Goal: Task Accomplishment & Management: Complete application form

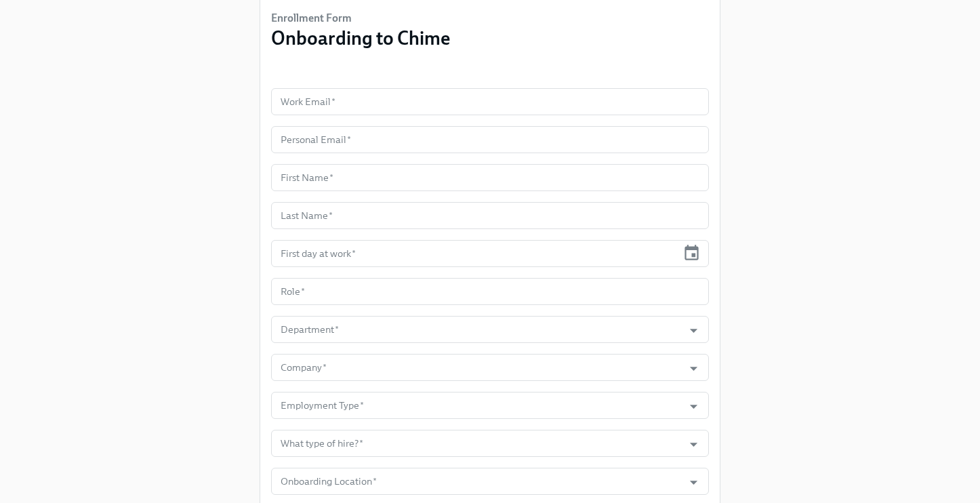
scroll to position [104, 0]
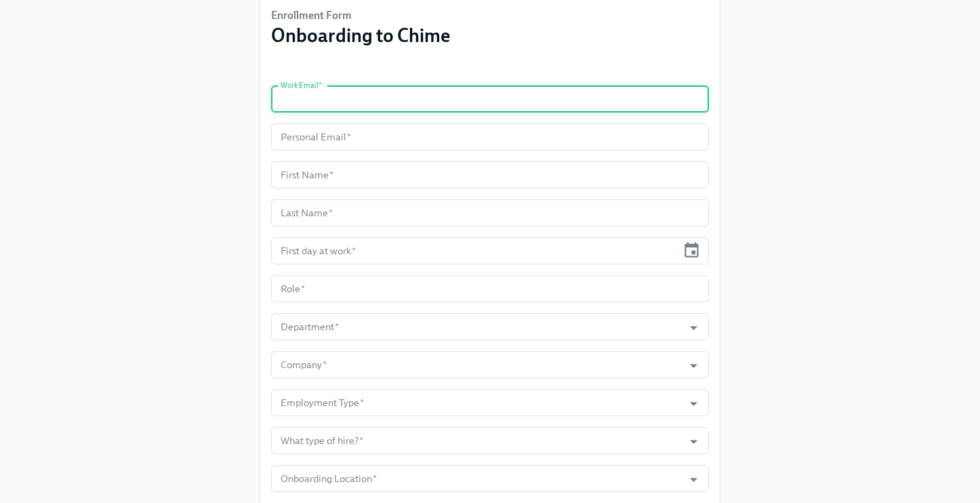
click at [304, 86] on input "text" at bounding box center [490, 98] width 438 height 27
paste input "[PERSON_NAME][EMAIL_ADDRESS][PERSON_NAME][DOMAIN_NAME]"
type input "[PERSON_NAME][EMAIL_ADDRESS][PERSON_NAME][DOMAIN_NAME]"
click at [309, 142] on input "text" at bounding box center [490, 136] width 438 height 27
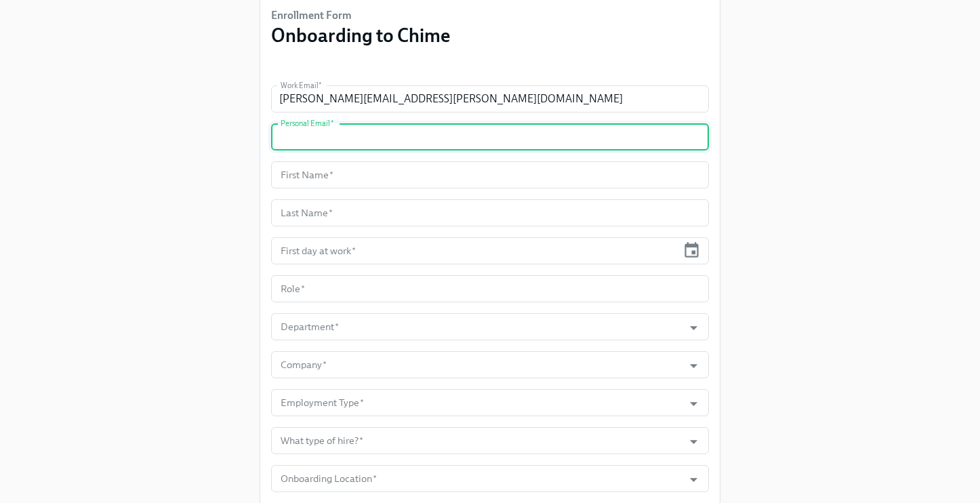
paste input "[PERSON_NAME][EMAIL_ADDRESS][PERSON_NAME][DOMAIN_NAME]"
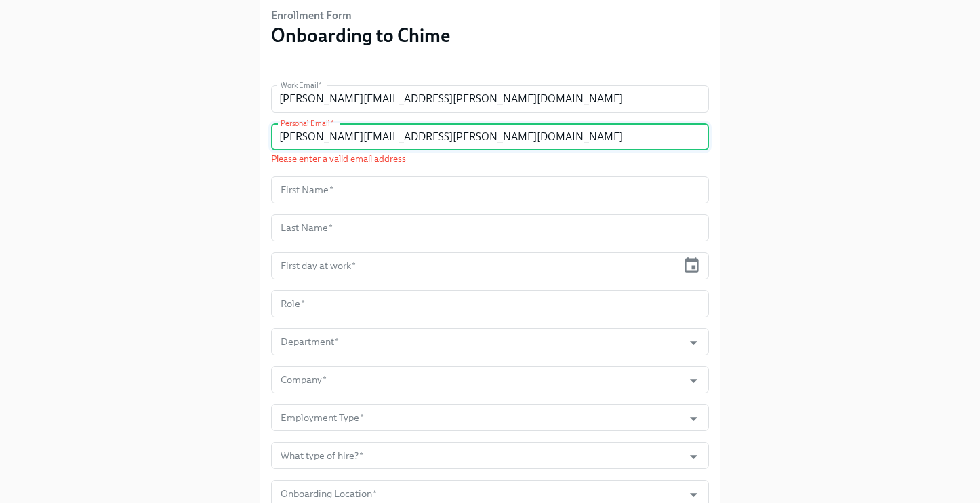
click at [283, 140] on input "[PERSON_NAME][EMAIL_ADDRESS][PERSON_NAME][DOMAIN_NAME]" at bounding box center [490, 136] width 438 height 27
click at [456, 140] on input "[PERSON_NAME][EMAIL_ADDRESS][PERSON_NAME][DOMAIN_NAME]" at bounding box center [490, 136] width 438 height 27
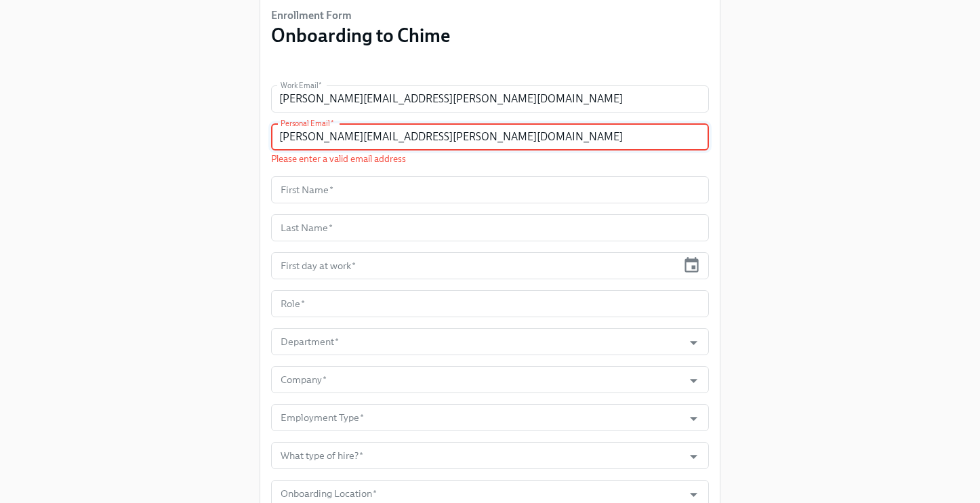
type input "[PERSON_NAME][EMAIL_ADDRESS][PERSON_NAME][DOMAIN_NAME]"
click at [81, 223] on div "Enrollment Form Onboarding to Chime Work Email   * [PERSON_NAME][EMAIL_ADDRESS]…" at bounding box center [490, 231] width 937 height 671
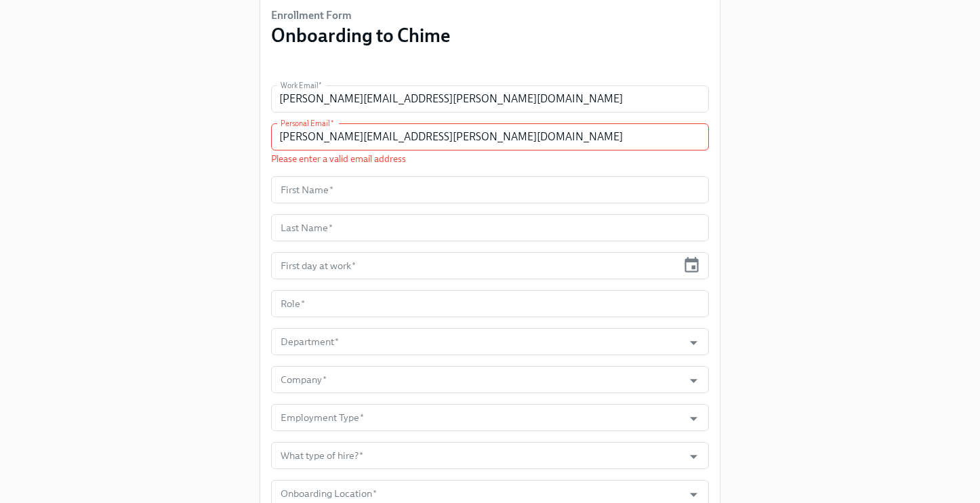
click at [81, 222] on div "Enrollment Form Onboarding to Chime Work Email   * [PERSON_NAME][EMAIL_ADDRESS]…" at bounding box center [490, 231] width 937 height 671
click at [81, 220] on div "Enrollment Form Onboarding to Chime Work Email   * [PERSON_NAME][EMAIL_ADDRESS]…" at bounding box center [490, 231] width 937 height 671
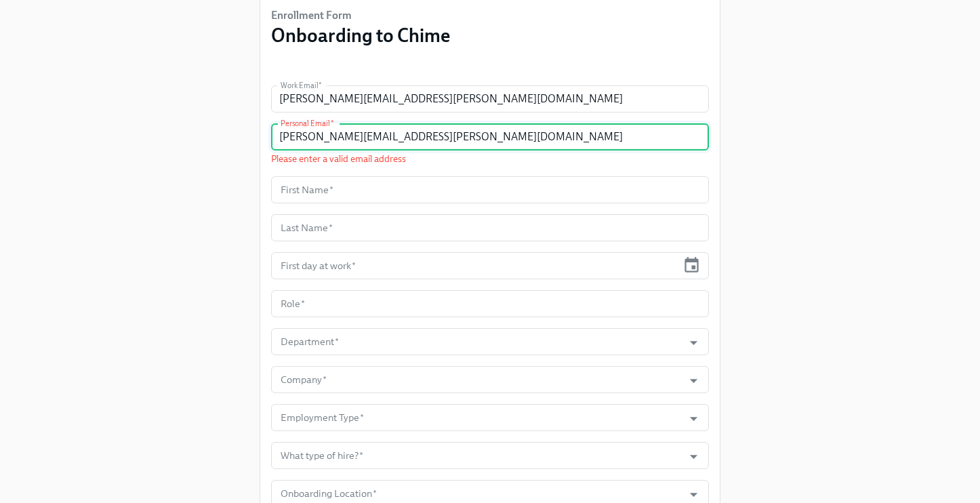
click at [459, 146] on input "[PERSON_NAME][EMAIL_ADDRESS][PERSON_NAME][DOMAIN_NAME]" at bounding box center [490, 136] width 438 height 27
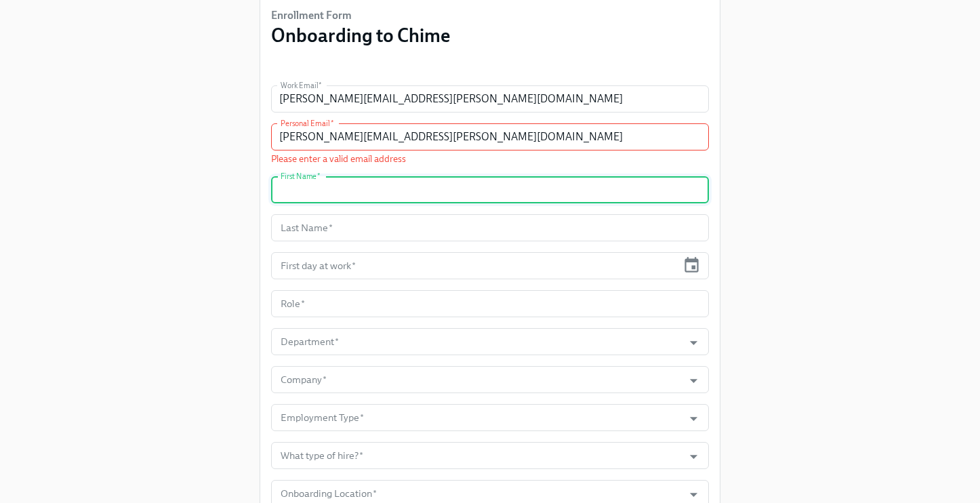
click at [390, 200] on input "text" at bounding box center [490, 189] width 438 height 27
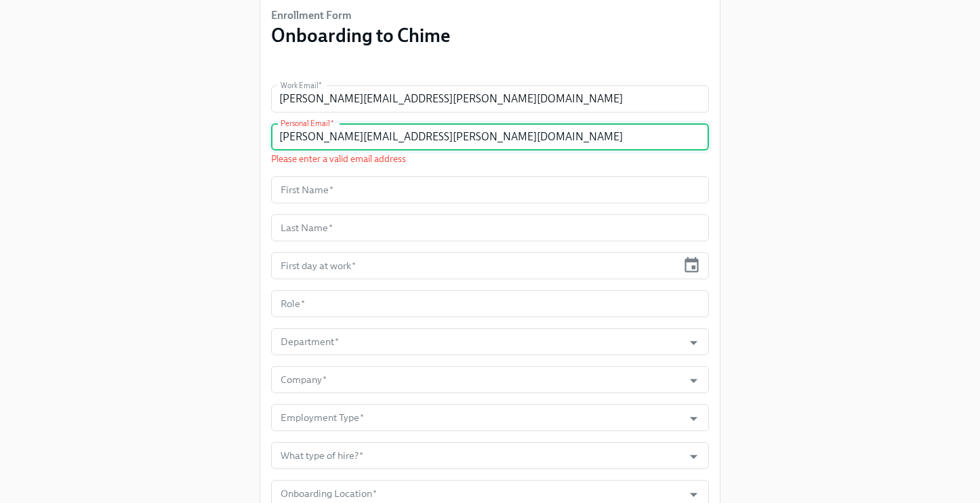
click at [470, 142] on input "[PERSON_NAME][EMAIL_ADDRESS][PERSON_NAME][DOMAIN_NAME]" at bounding box center [490, 136] width 438 height 27
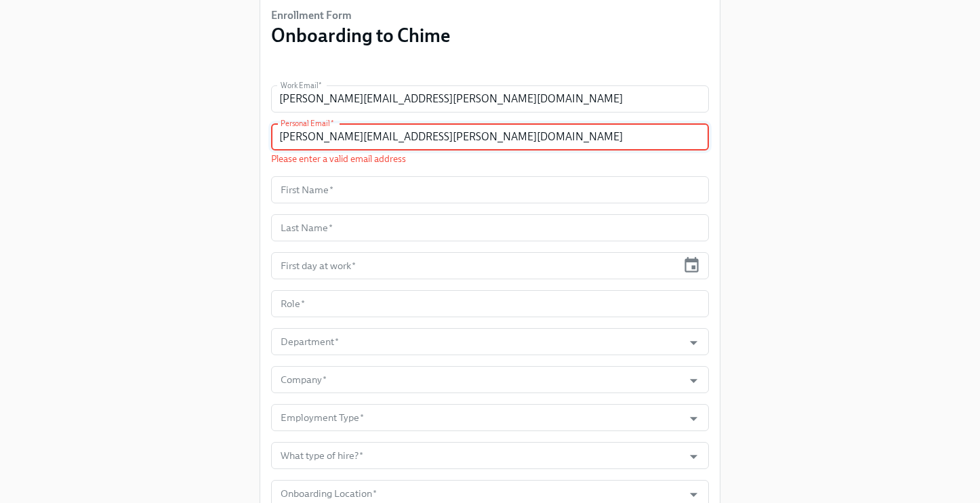
drag, startPoint x: 445, startPoint y: 140, endPoint x: 146, endPoint y: 134, distance: 299.7
click at [146, 134] on div "Enrollment Form Onboarding to Chime Work Email   * [PERSON_NAME][EMAIL_ADDRESS]…" at bounding box center [490, 231] width 937 height 671
paste input "[PERSON_NAME][EMAIL_ADDRESS][PERSON_NAME][DOMAIN_NAME]"
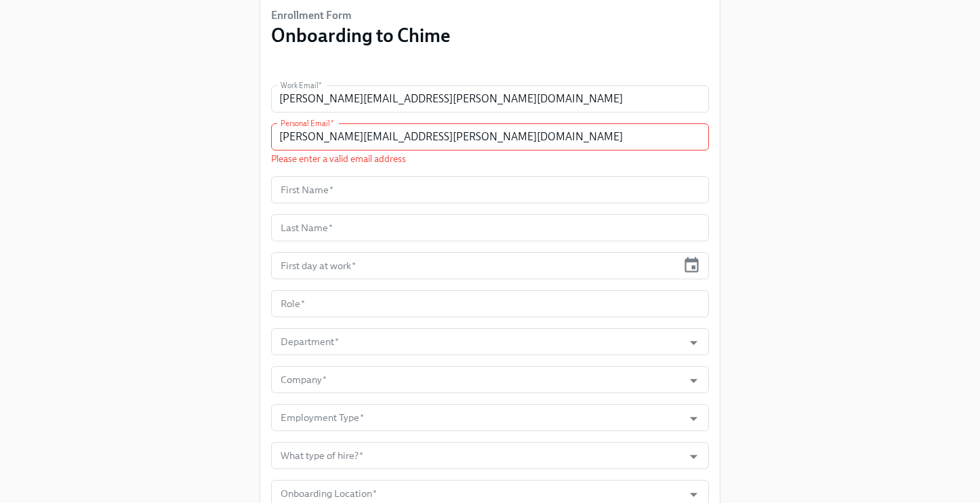
drag, startPoint x: 73, startPoint y: 199, endPoint x: 85, endPoint y: 198, distance: 11.6
click at [74, 199] on div "Enrollment Form Onboarding to Chime Work Email   * [PERSON_NAME][EMAIL_ADDRESS]…" at bounding box center [490, 231] width 937 height 671
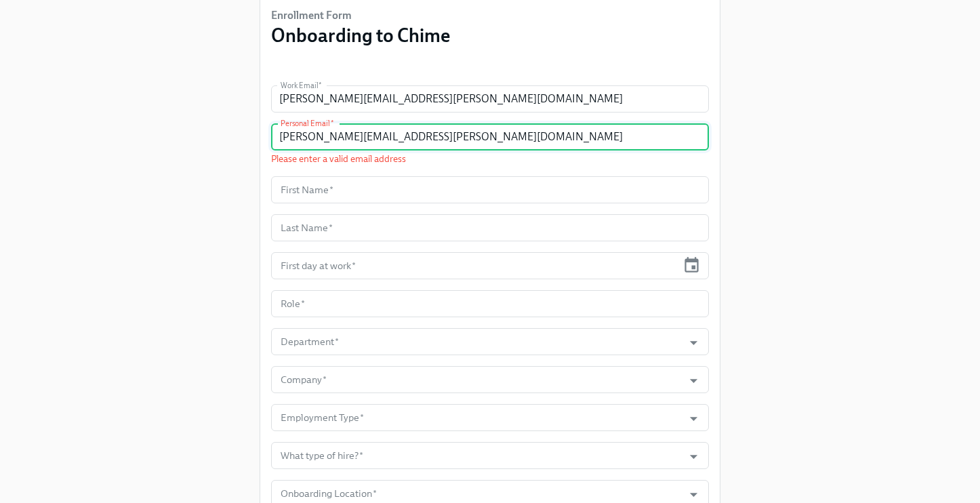
click at [470, 142] on input "[PERSON_NAME][EMAIL_ADDRESS][PERSON_NAME][DOMAIN_NAME]" at bounding box center [490, 136] width 438 height 27
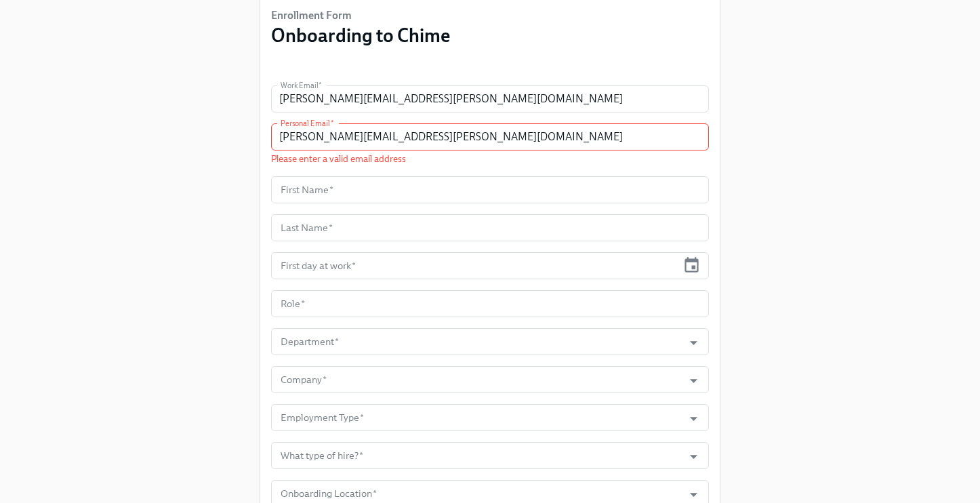
click at [150, 277] on div "Enrollment Form Onboarding to Chime Work Email   * [PERSON_NAME][EMAIL_ADDRESS]…" at bounding box center [490, 231] width 937 height 671
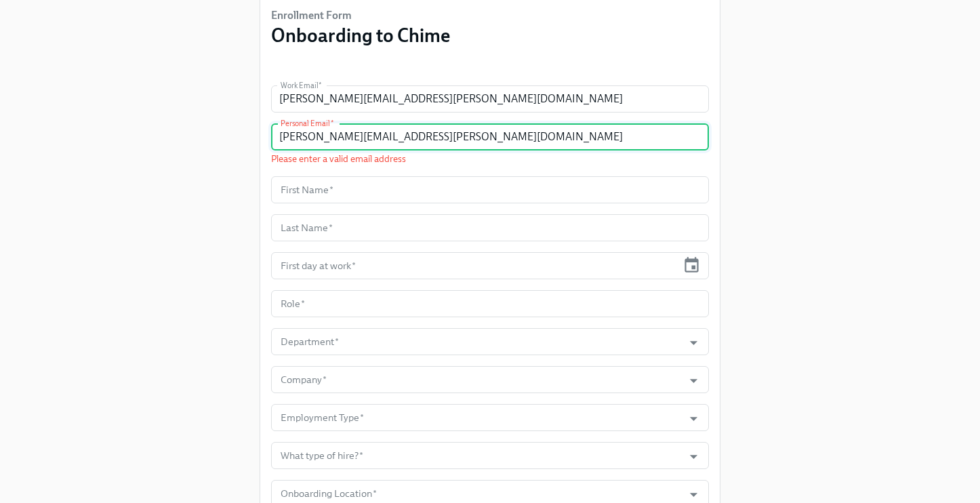
click at [442, 138] on input "[PERSON_NAME][EMAIL_ADDRESS][PERSON_NAME][DOMAIN_NAME]" at bounding box center [490, 136] width 438 height 27
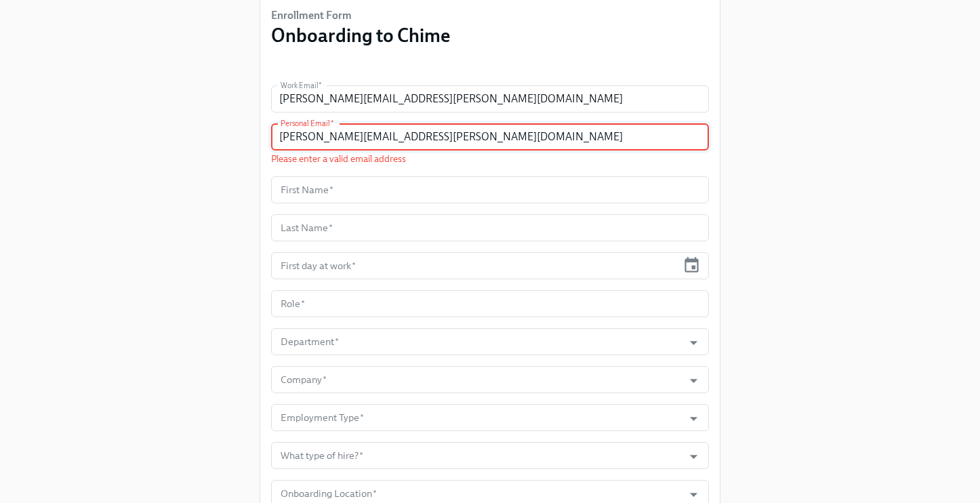
drag, startPoint x: 442, startPoint y: 138, endPoint x: 254, endPoint y: 133, distance: 187.9
click at [254, 133] on div "Enrollment Form Onboarding to Chime Work Email   * [PERSON_NAME][EMAIL_ADDRESS]…" at bounding box center [490, 231] width 937 height 671
paste input "text"
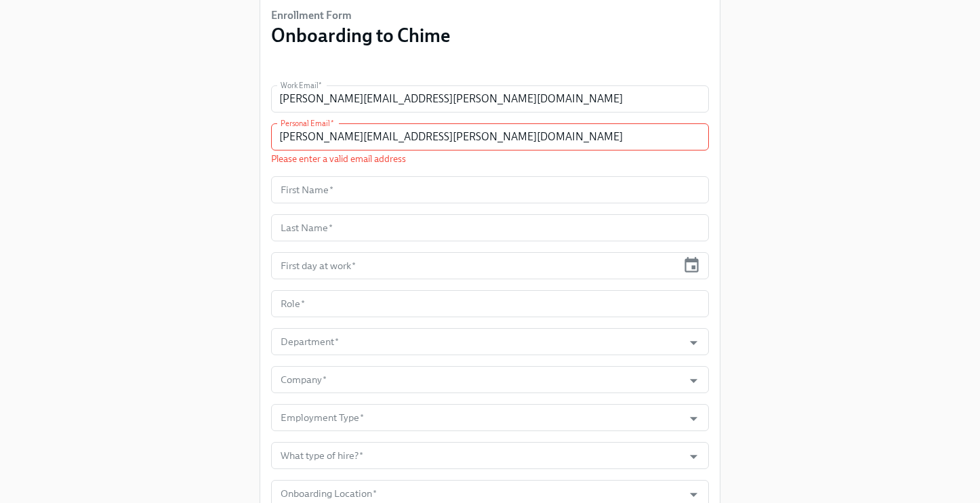
click at [205, 159] on div "Enrollment Form Onboarding to Chime Work Email   * [PERSON_NAME][EMAIL_ADDRESS]…" at bounding box center [490, 231] width 937 height 671
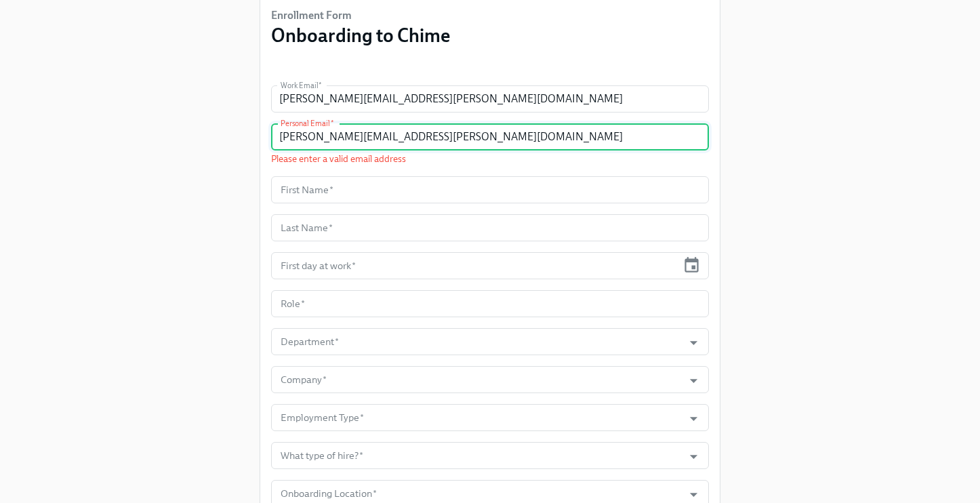
click at [443, 135] on input "[PERSON_NAME][EMAIL_ADDRESS][PERSON_NAME][DOMAIN_NAME]" at bounding box center [490, 136] width 438 height 27
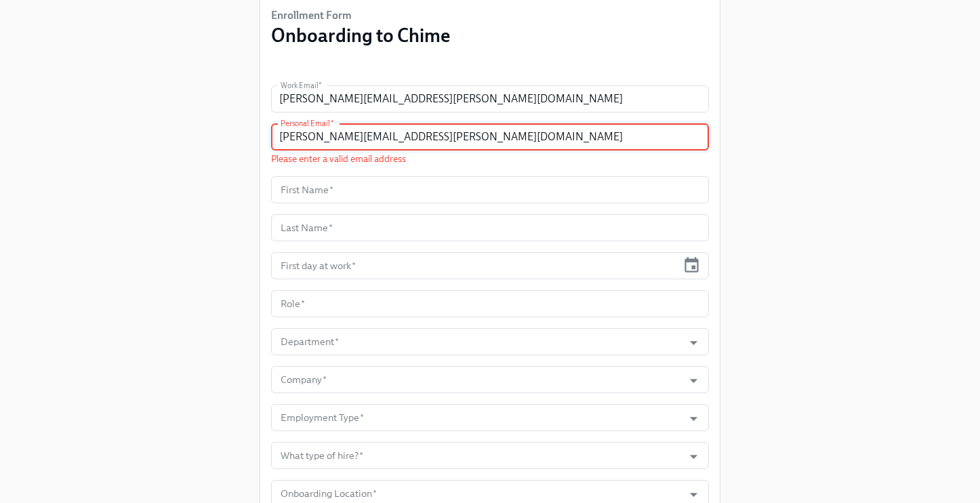
drag, startPoint x: 443, startPoint y: 136, endPoint x: 232, endPoint y: 129, distance: 211.6
click at [231, 131] on div "Enrollment Form Onboarding to Chime Work Email   * [PERSON_NAME][EMAIL_ADDRESS]…" at bounding box center [490, 231] width 937 height 671
paste input "[EMAIL_ADDRESS][PERSON_NAME][DOMAIN_NAME]"
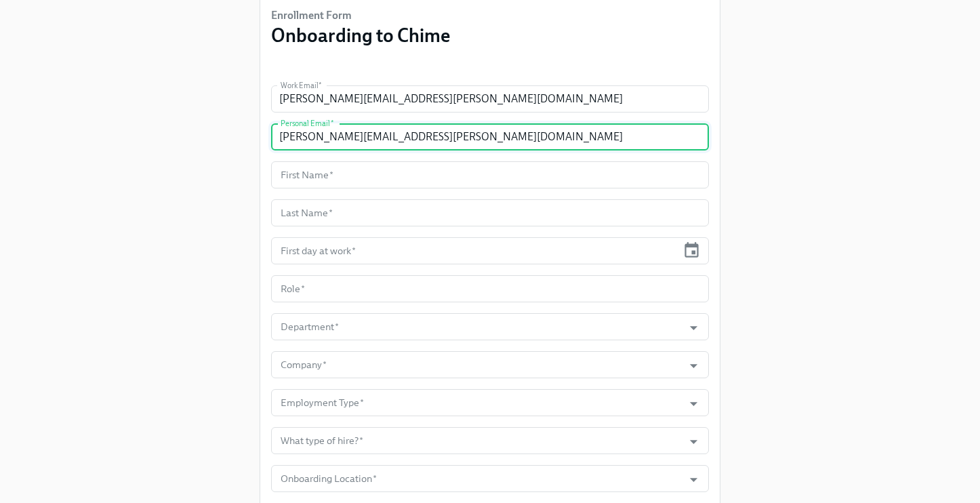
type input "[PERSON_NAME][EMAIL_ADDRESS][PERSON_NAME][DOMAIN_NAME]"
click at [186, 155] on div "Enrollment Form Onboarding to Chime Work Email   * [PERSON_NAME][EMAIL_ADDRESS]…" at bounding box center [490, 224] width 937 height 656
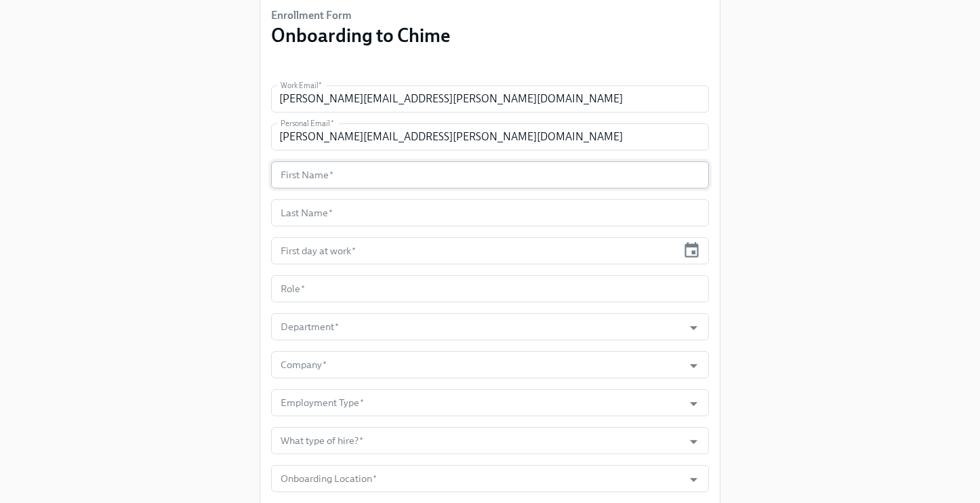
click at [344, 174] on input "text" at bounding box center [490, 174] width 438 height 27
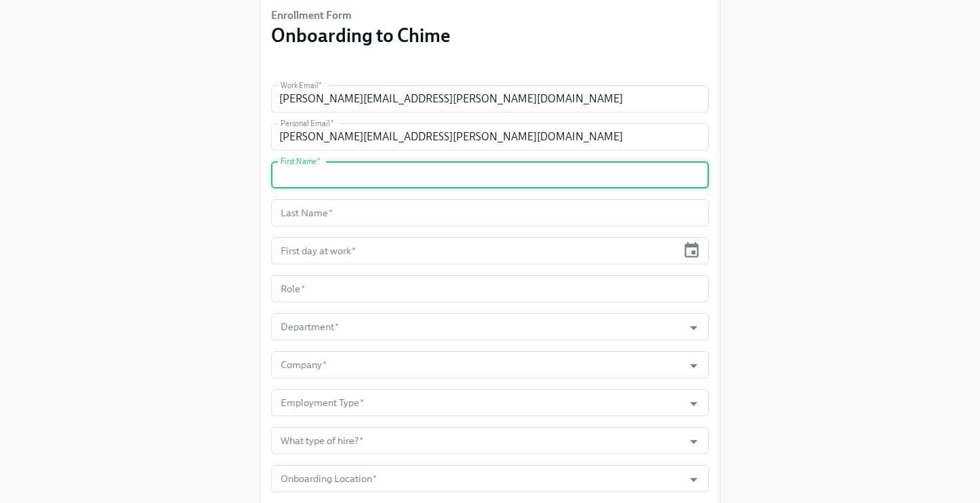
paste input "[PERSON_NAME]"
click at [339, 177] on input "[PERSON_NAME]" at bounding box center [490, 174] width 438 height 27
type input "[PERSON_NAME]"
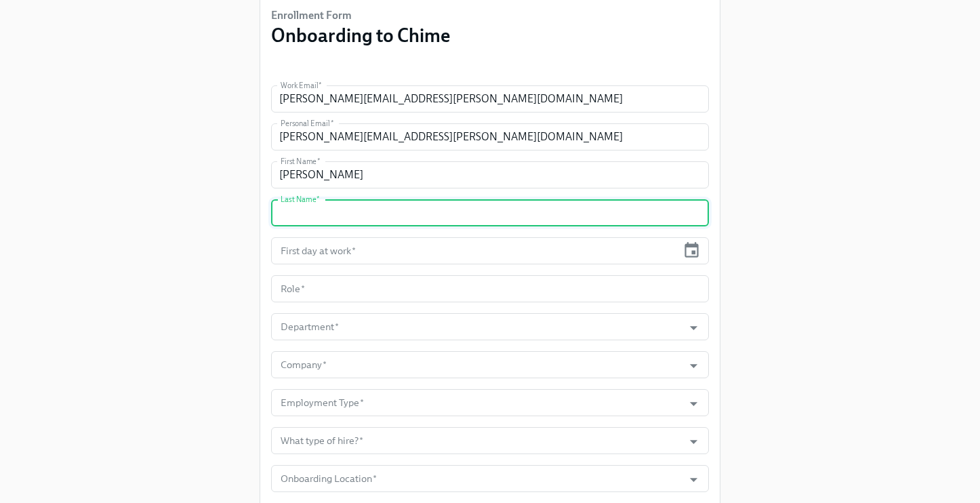
click at [289, 215] on input "text" at bounding box center [490, 212] width 438 height 27
paste input "[PERSON_NAME]"
type input "[PERSON_NAME]"
click at [357, 257] on input "text" at bounding box center [474, 250] width 406 height 27
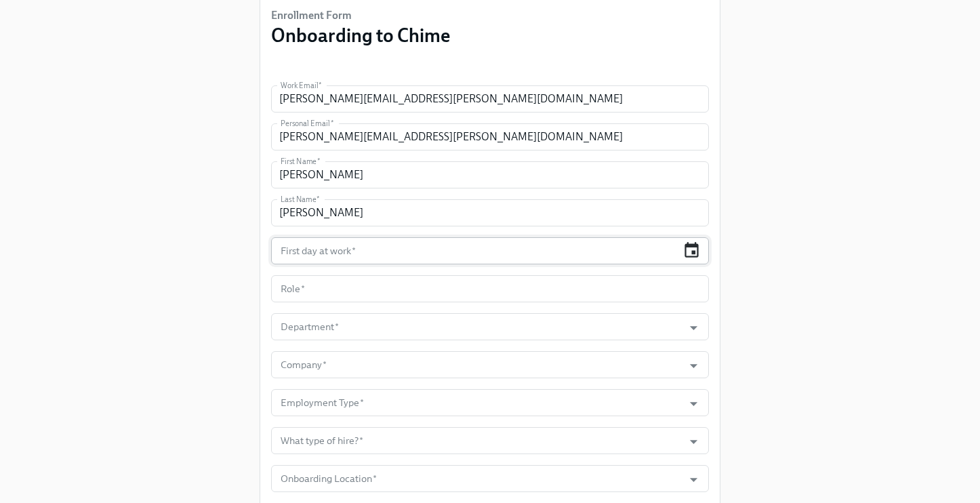
click at [693, 248] on icon "button" at bounding box center [692, 250] width 18 height 18
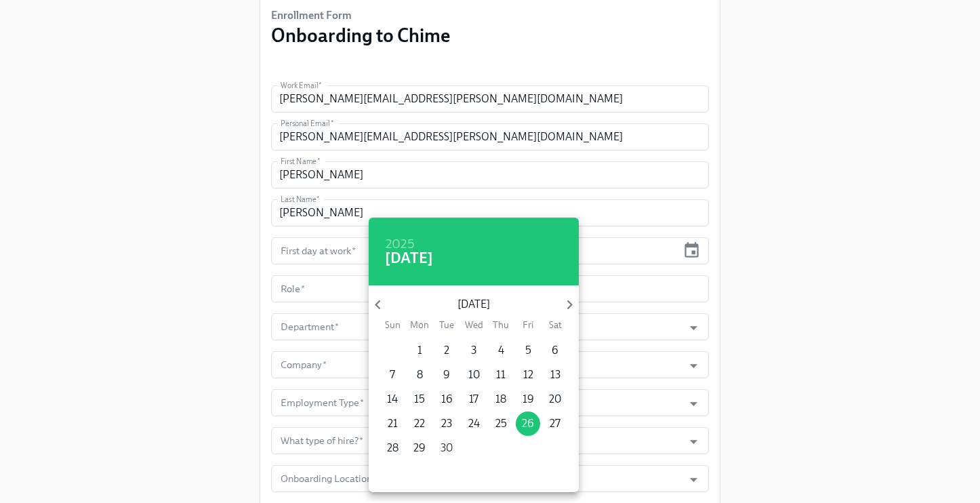
click at [451, 447] on p "30" at bounding box center [447, 448] width 12 height 15
type input "[DATE]"
click at [221, 328] on div at bounding box center [490, 251] width 980 height 503
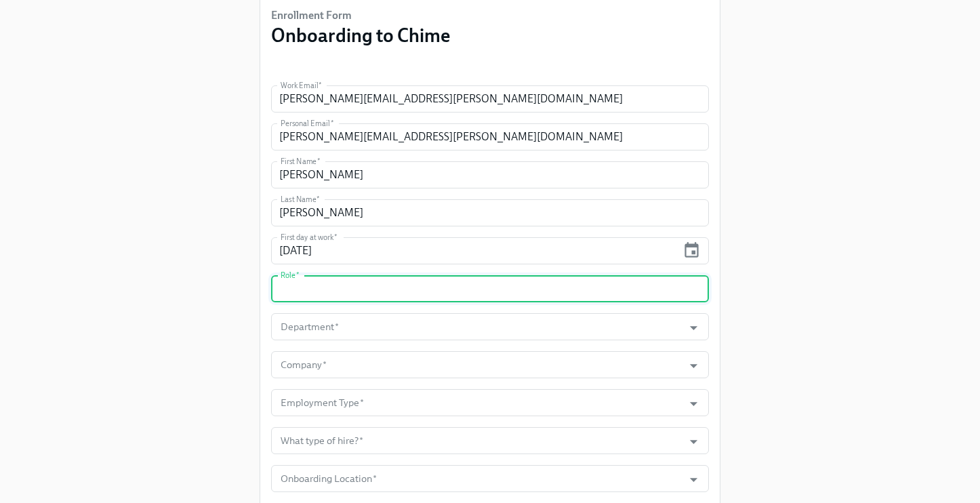
click at [373, 289] on input "text" at bounding box center [490, 288] width 438 height 27
paste input "Software Engineering Contractor"
type input "Software Engineering Contractor"
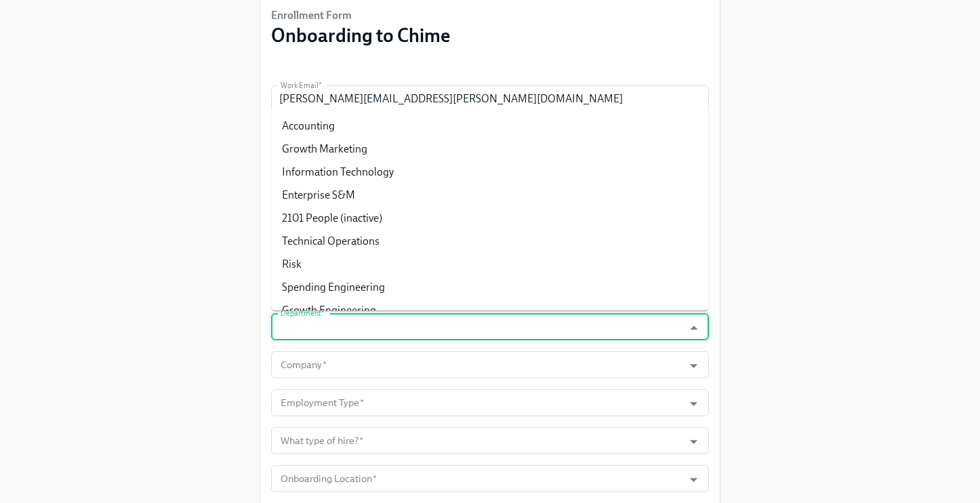
click at [349, 325] on input "Department   *" at bounding box center [477, 326] width 399 height 27
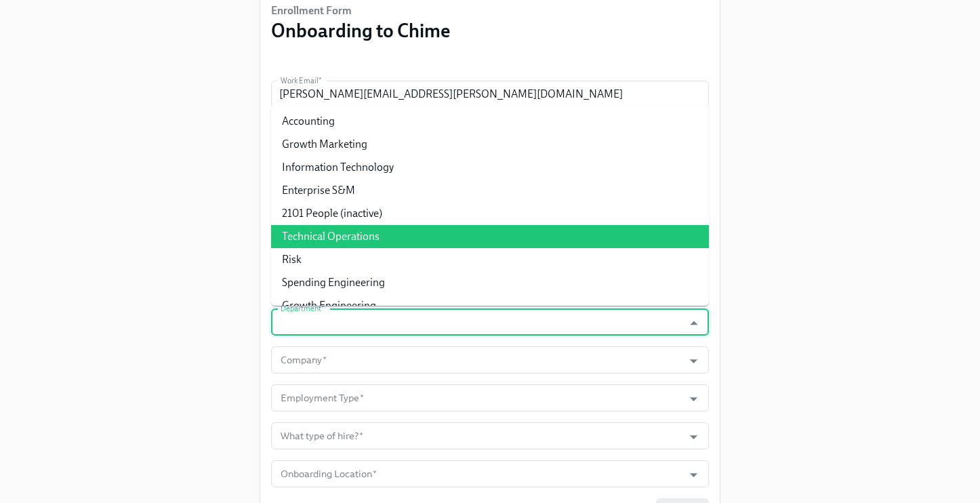
scroll to position [111, 0]
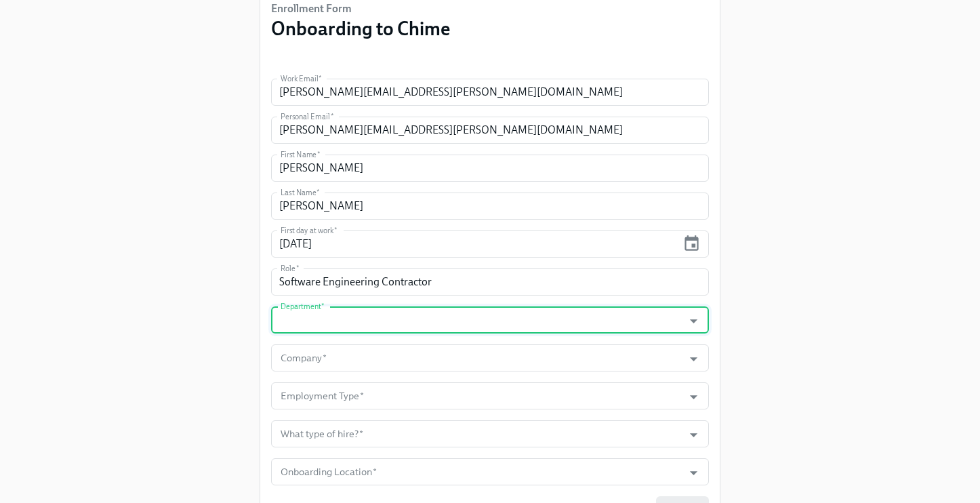
paste input "Growth Engineering"
type input "Growth Engineering"
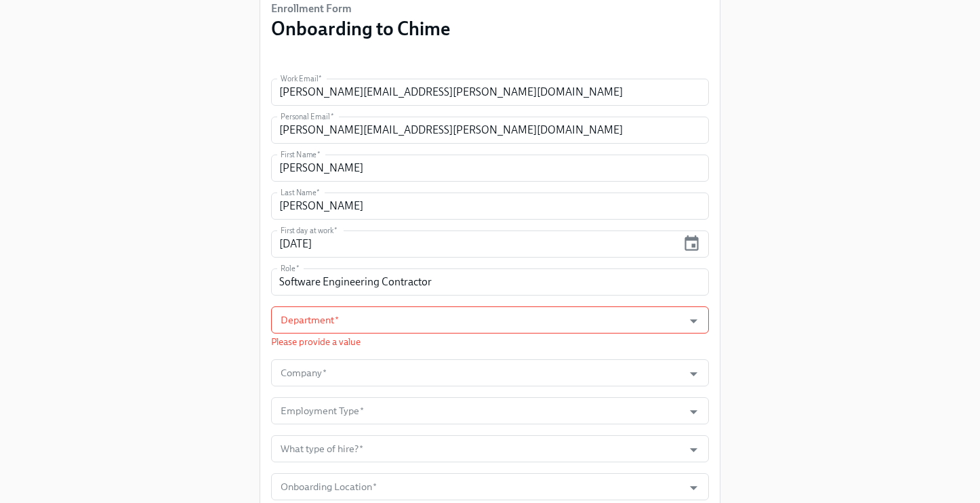
click at [180, 348] on div "Enrollment Form Onboarding to Chime Work Email   * [PERSON_NAME][EMAIL_ADDRESS]…" at bounding box center [490, 224] width 937 height 671
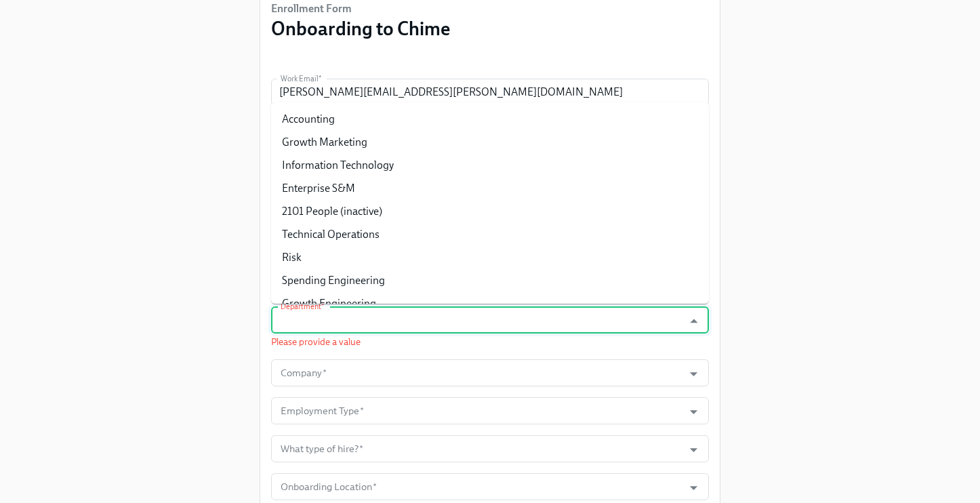
click at [307, 321] on input "Department   *" at bounding box center [477, 319] width 399 height 27
paste input "Growth Engineering"
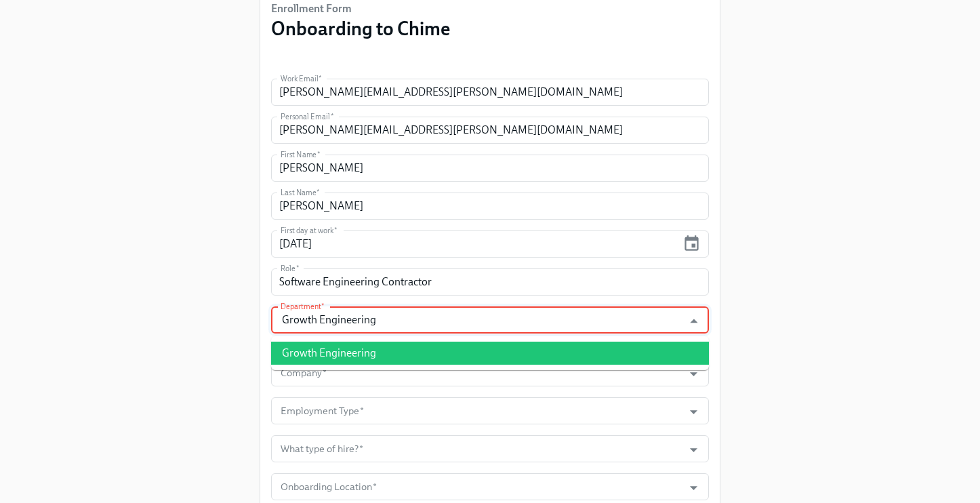
click at [326, 351] on li "Growth Engineering" at bounding box center [490, 353] width 438 height 23
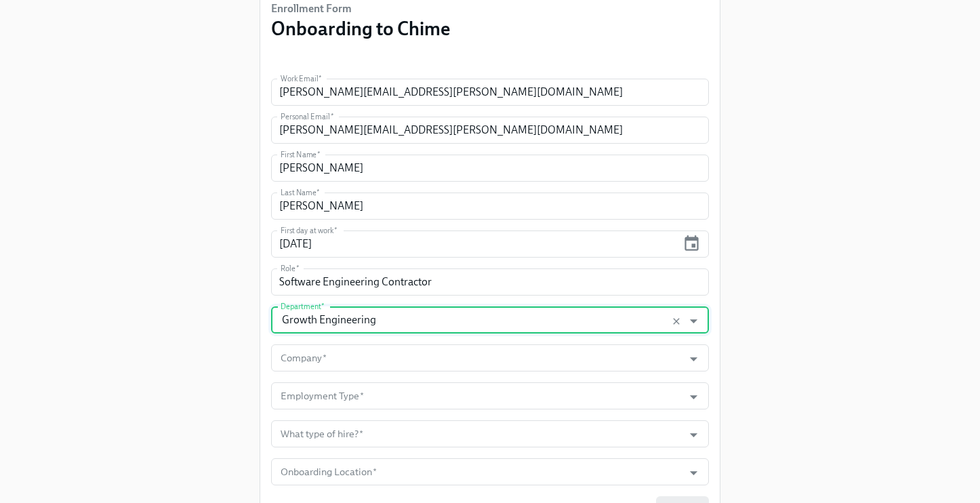
type input "Growth Engineering"
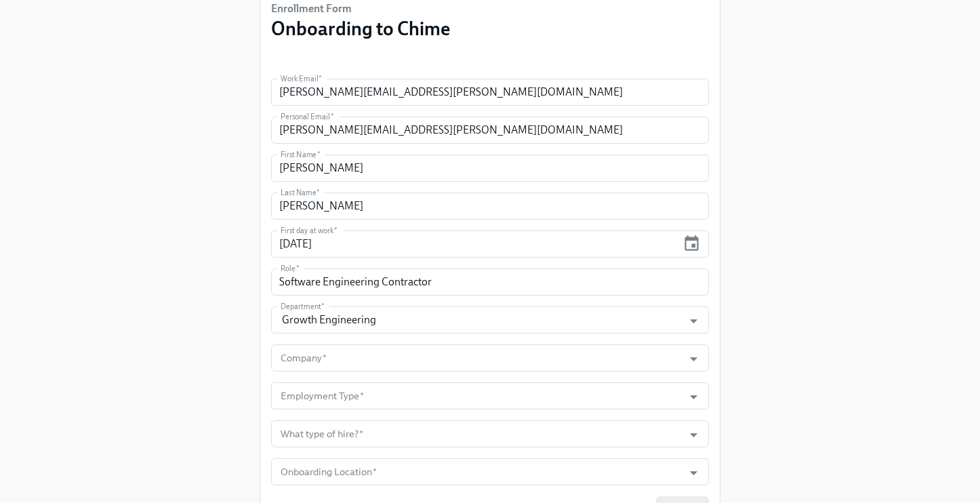
click at [182, 348] on div "Enrollment Form Onboarding to Chime Work Email   * [PERSON_NAME][EMAIL_ADDRESS]…" at bounding box center [490, 217] width 937 height 656
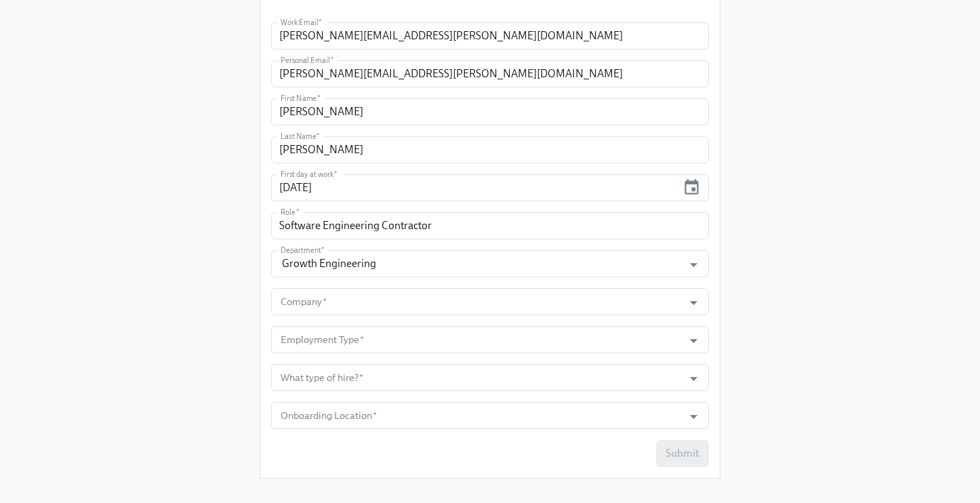
scroll to position [186, 0]
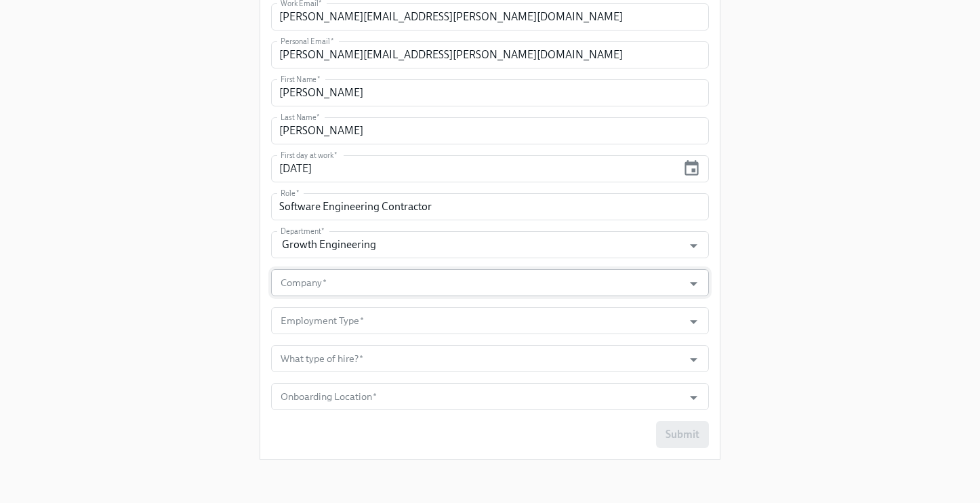
click at [296, 283] on input "Company   *" at bounding box center [477, 282] width 399 height 27
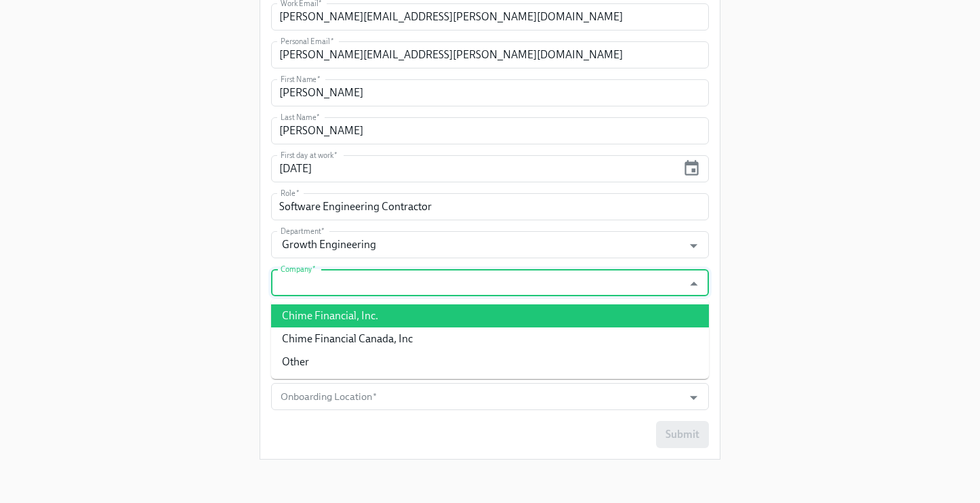
click at [308, 311] on li "Chime Financial, Inc." at bounding box center [490, 315] width 438 height 23
type input "Chime Financial, Inc."
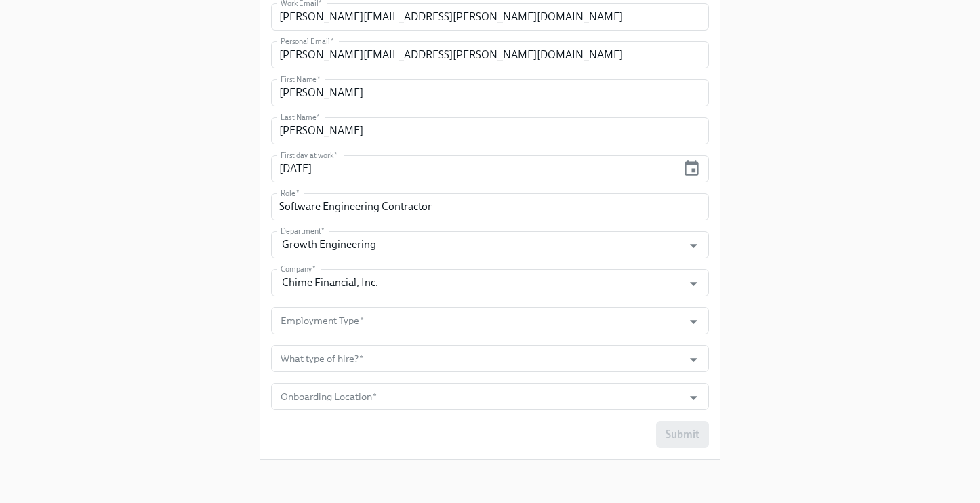
click at [205, 332] on div "Enrollment Form Onboarding to Chime Work Email   * [PERSON_NAME][EMAIL_ADDRESS]…" at bounding box center [490, 142] width 937 height 656
click at [288, 319] on input "Employment Type   *" at bounding box center [477, 320] width 399 height 27
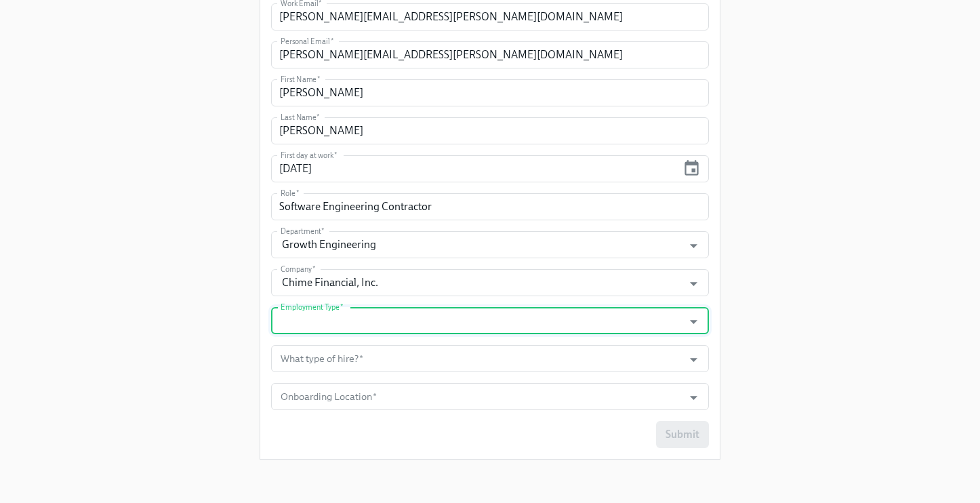
click at [325, 317] on input "Employment Type   *" at bounding box center [477, 320] width 399 height 27
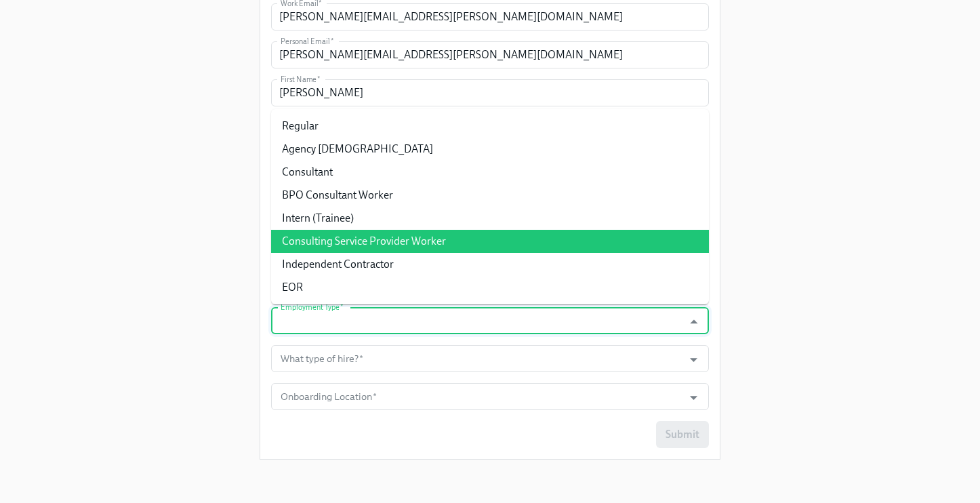
click at [365, 241] on li "Consulting Service Provider Worker" at bounding box center [490, 241] width 438 height 23
type input "Consulting Service Provider Worker"
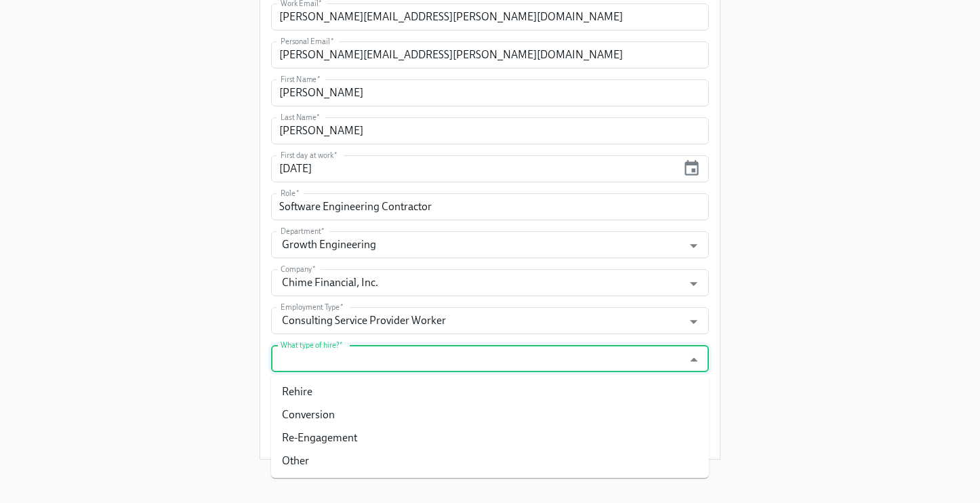
click at [329, 357] on input "What type of hire?   *" at bounding box center [477, 358] width 399 height 27
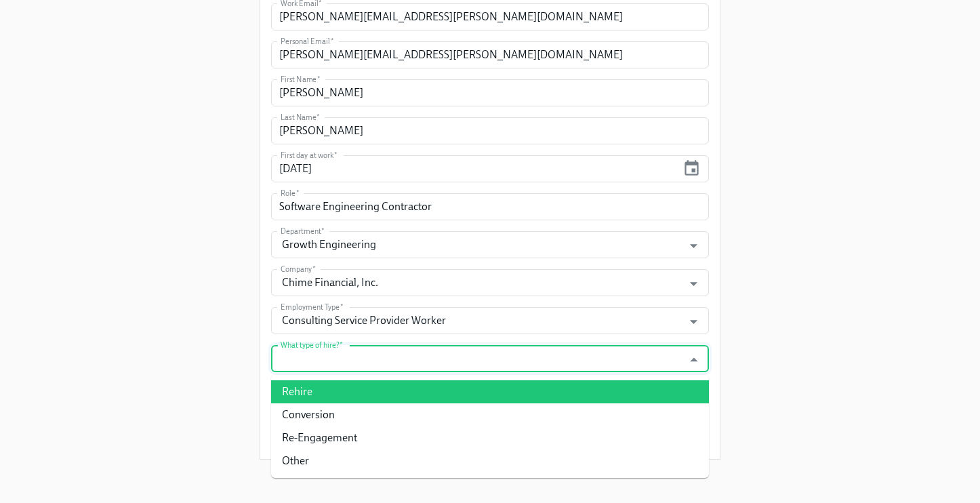
click at [316, 391] on li "Rehire" at bounding box center [490, 391] width 438 height 23
type input "Rehire"
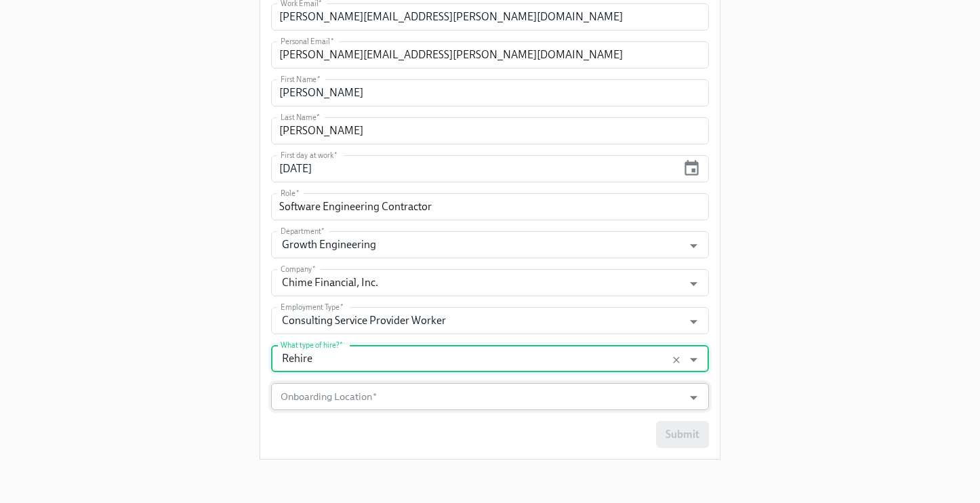
click at [310, 405] on input "Onboarding Location   *" at bounding box center [477, 396] width 399 height 27
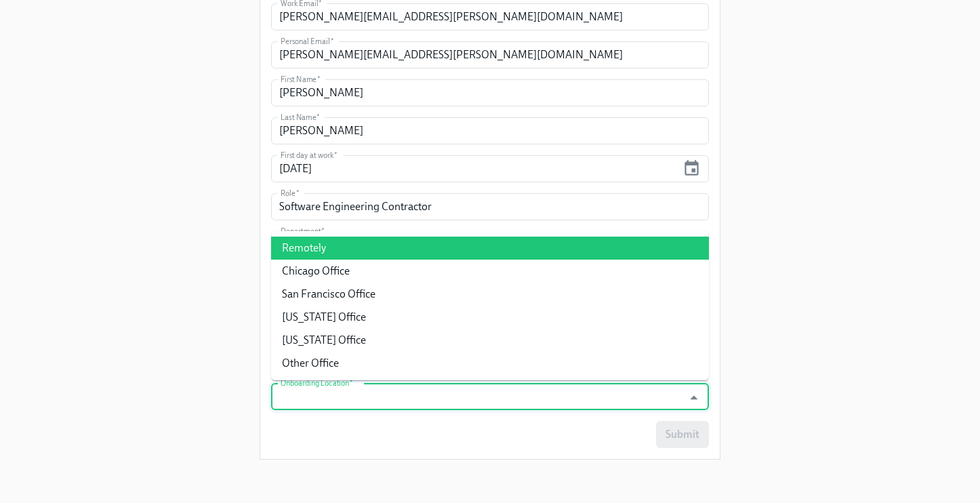
click at [315, 251] on li "Remotely" at bounding box center [490, 248] width 438 height 23
type input "Remotely"
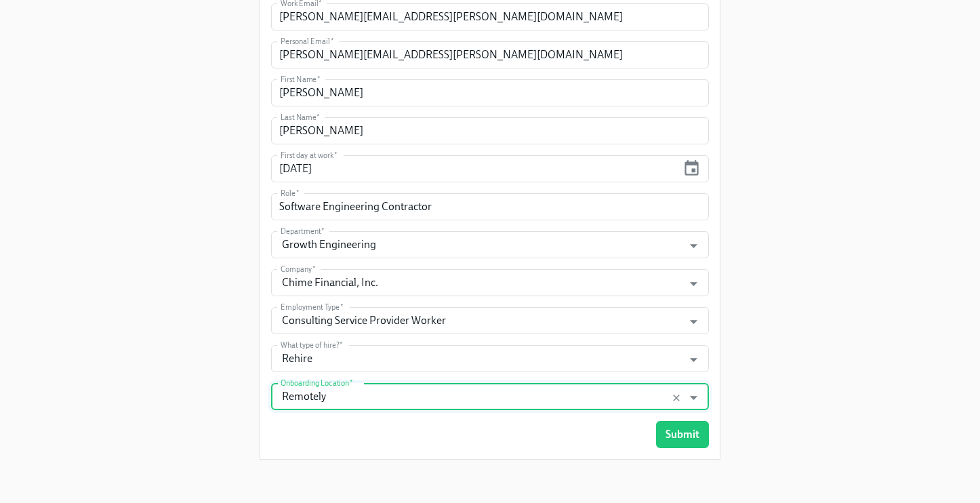
click at [194, 448] on div "Enrollment Form Onboarding to Chime Work Email   * [PERSON_NAME][EMAIL_ADDRESS]…" at bounding box center [490, 142] width 937 height 656
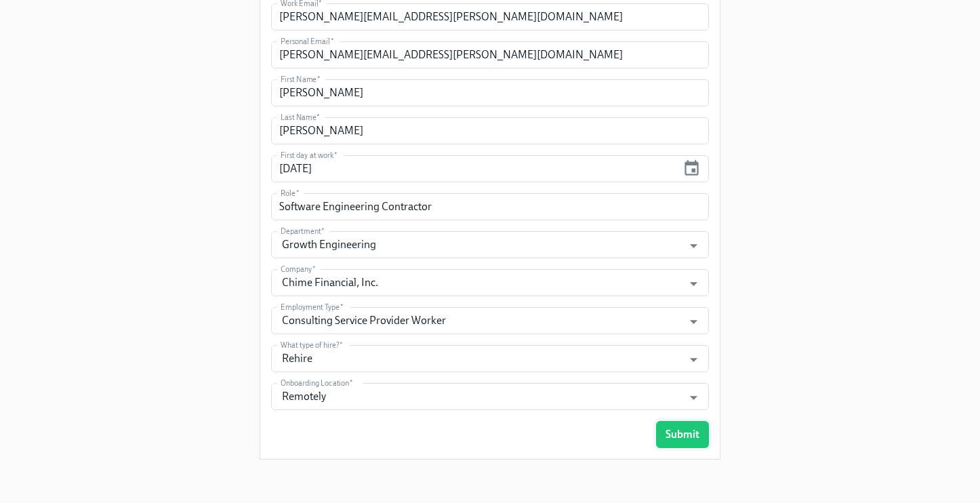
click at [677, 435] on span "Submit" at bounding box center [683, 435] width 34 height 14
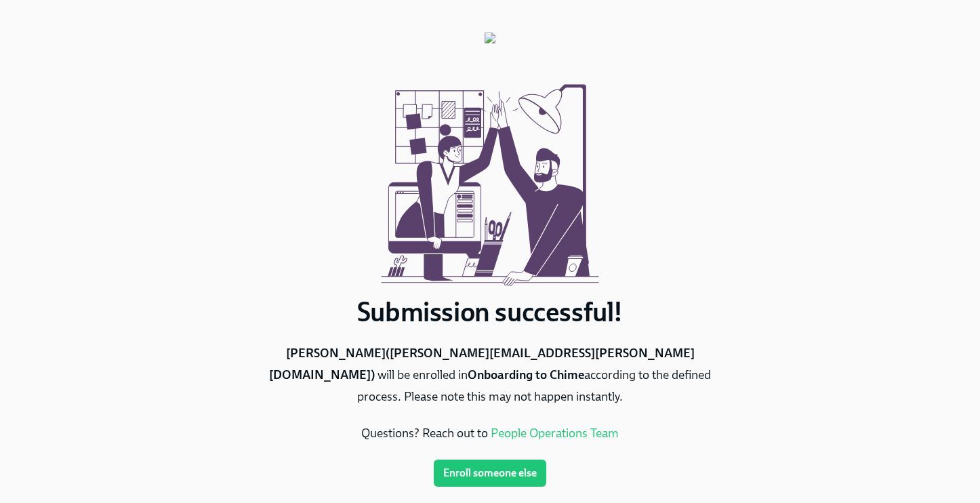
scroll to position [5, 0]
